Goal: Task Accomplishment & Management: Complete application form

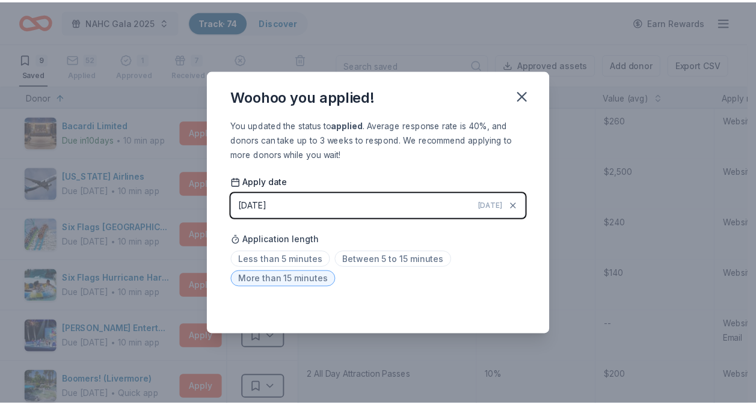
scroll to position [261, 0]
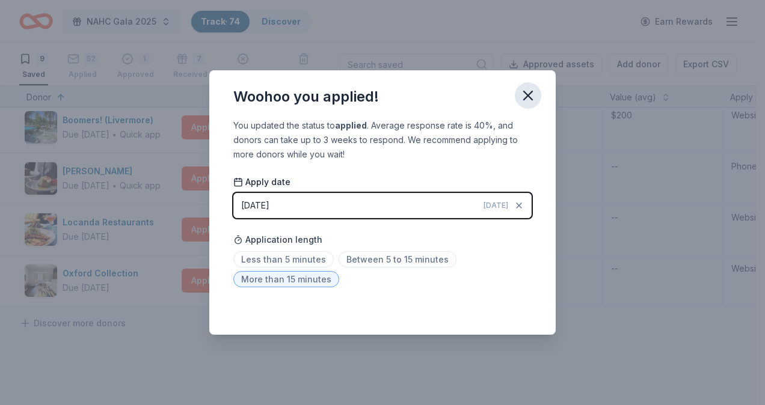
click at [525, 91] on icon "button" at bounding box center [528, 95] width 17 height 17
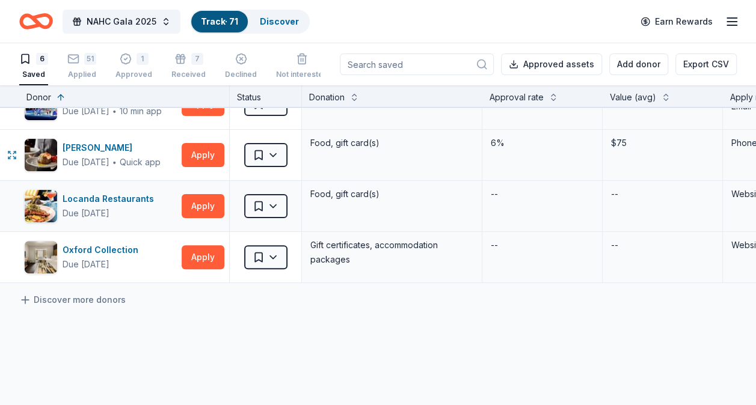
scroll to position [0, 0]
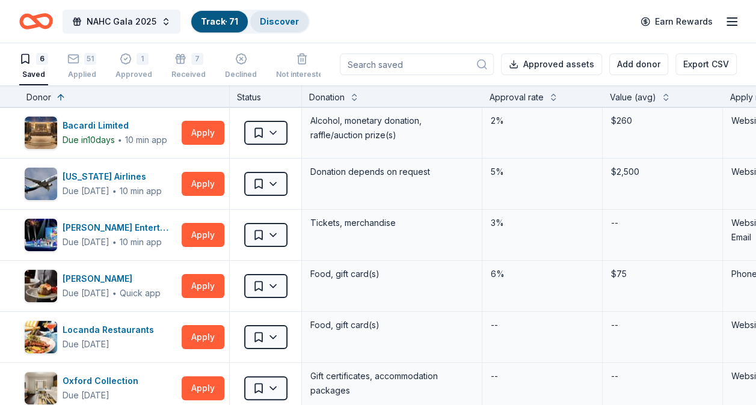
click at [276, 18] on link "Discover" at bounding box center [279, 21] width 39 height 10
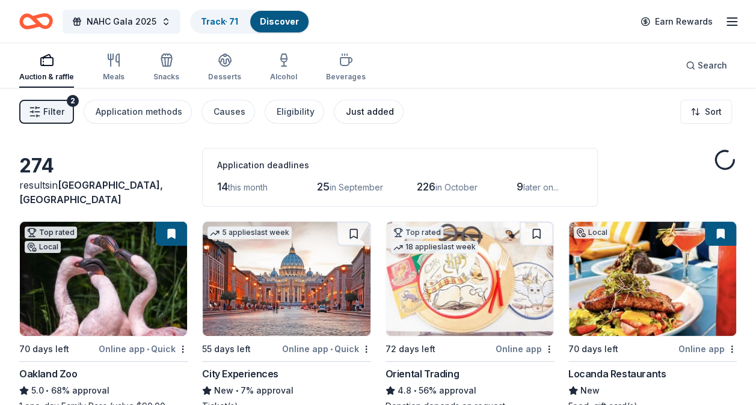
click at [353, 114] on div "Just added" at bounding box center [370, 112] width 48 height 14
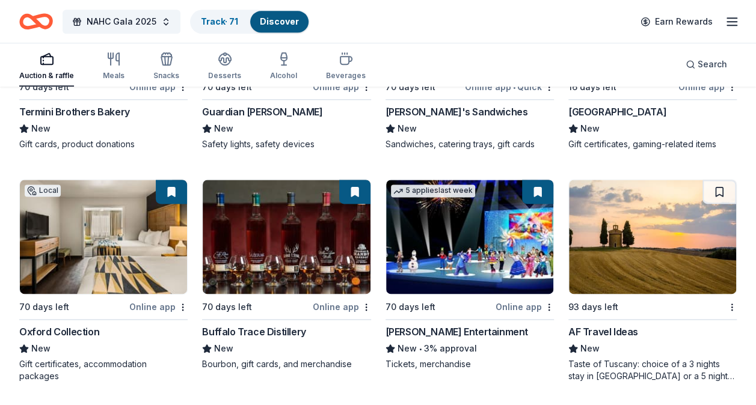
scroll to position [726, 0]
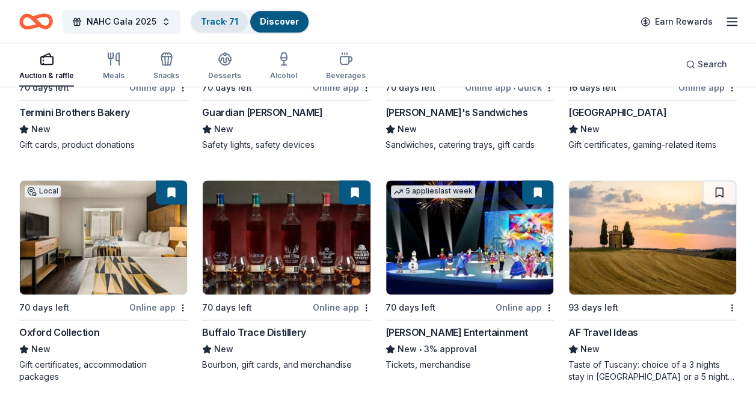
click at [204, 17] on link "Track · 71" at bounding box center [219, 21] width 37 height 10
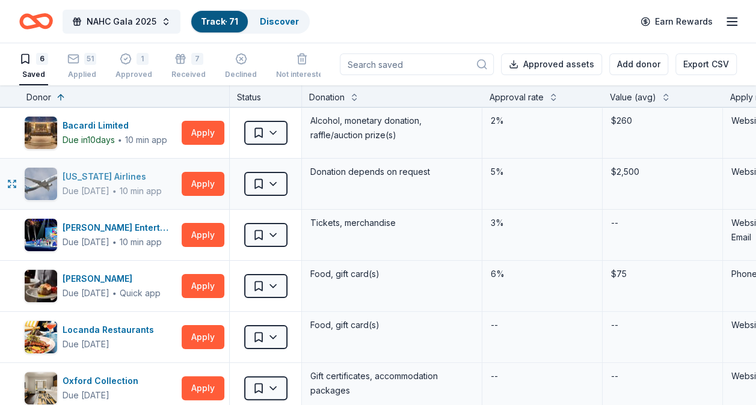
click at [129, 175] on div "[US_STATE] Airlines" at bounding box center [112, 177] width 99 height 14
click at [206, 129] on button "Apply" at bounding box center [203, 133] width 43 height 24
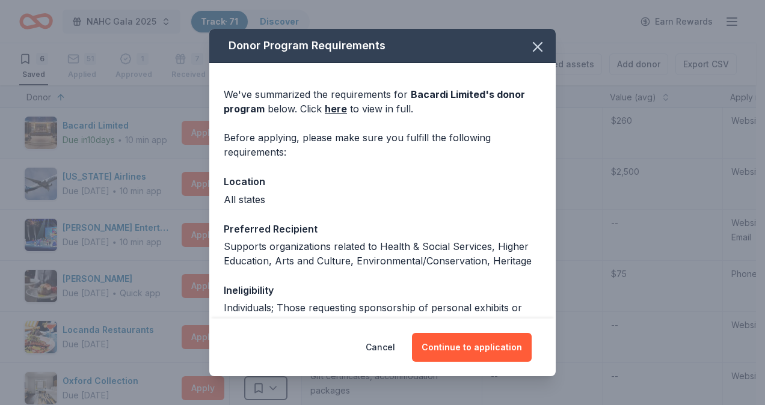
click at [206, 129] on div "Donor Program Requirements We've summarized the requirements for Bacardi Limite…" at bounding box center [382, 202] width 765 height 405
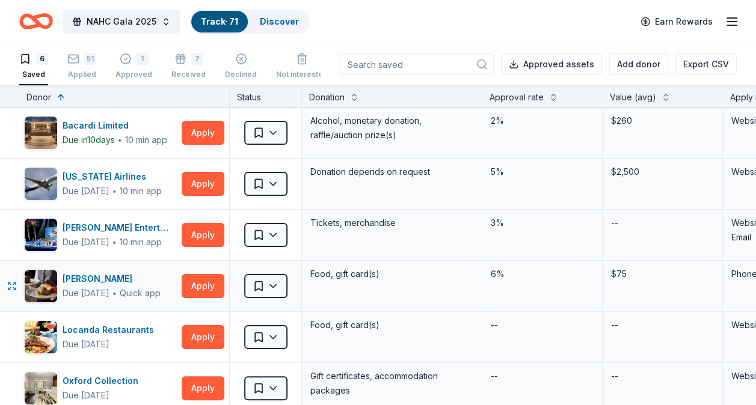
click at [354, 291] on div "Food, gift card(s)" at bounding box center [392, 286] width 180 height 51
click at [206, 129] on button "Apply" at bounding box center [203, 133] width 43 height 24
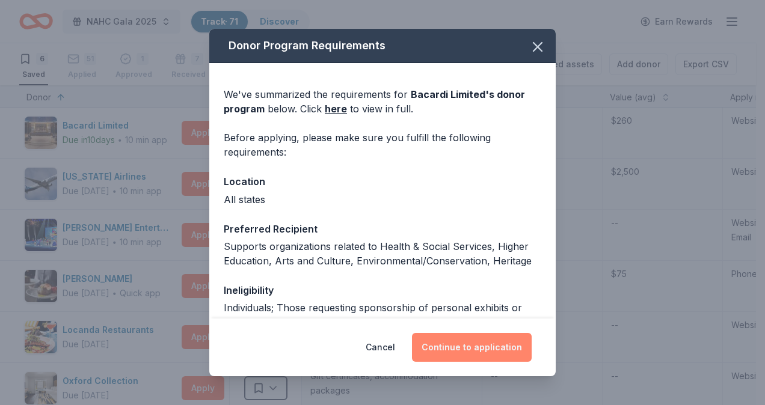
click at [482, 355] on button "Continue to application" at bounding box center [472, 347] width 120 height 29
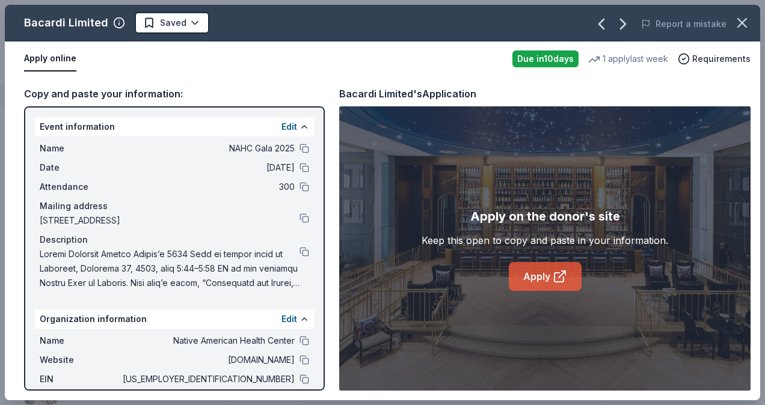
click at [547, 274] on link "Apply" at bounding box center [545, 276] width 73 height 29
